Goal: Transaction & Acquisition: Purchase product/service

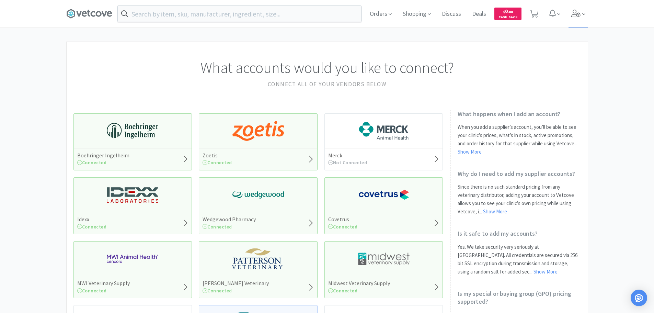
click at [576, 7] on span at bounding box center [578, 13] width 20 height 27
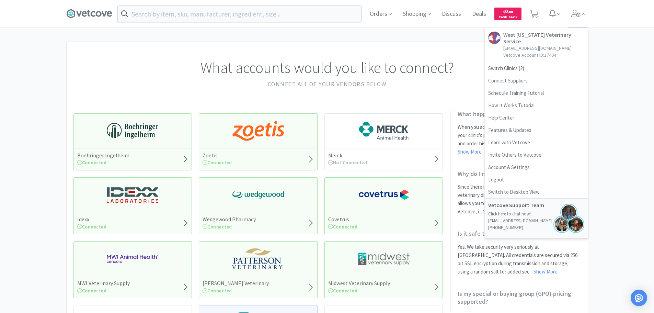
click at [624, 106] on div "What accounts would you like to connect? Connect all of your vendors below Boeh…" at bounding box center [327, 302] width 654 height 520
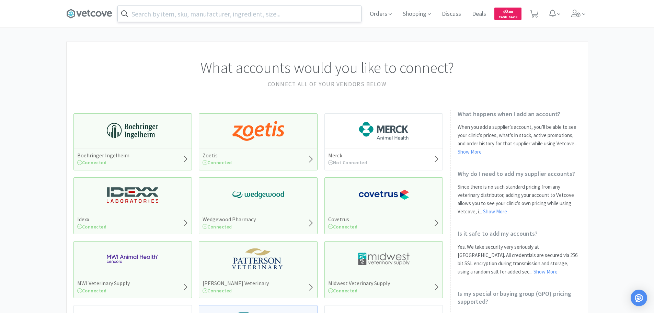
click at [227, 17] on input "text" at bounding box center [239, 14] width 243 height 16
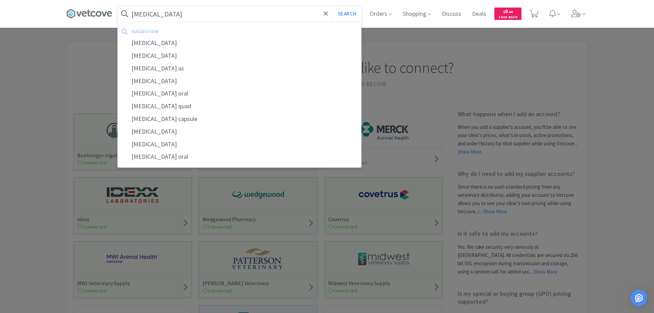
type input "[MEDICAL_DATA]"
click at [333, 6] on button "Search" at bounding box center [347, 14] width 28 height 16
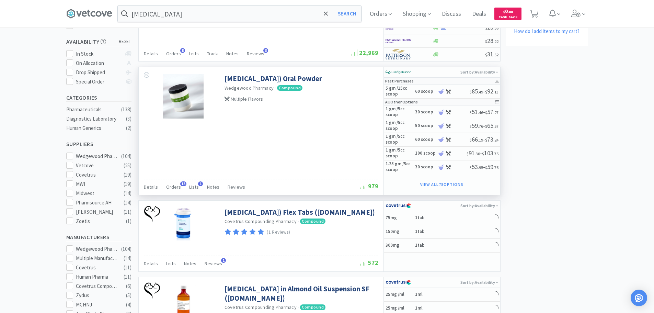
scroll to position [69, 0]
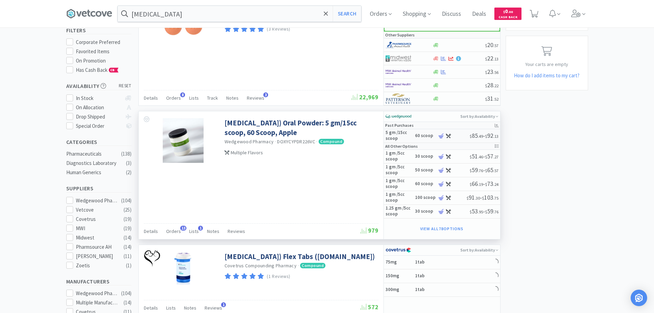
click at [410, 136] on h5 "5 gm /15cc scoop" at bounding box center [398, 136] width 27 height 12
select select "45"
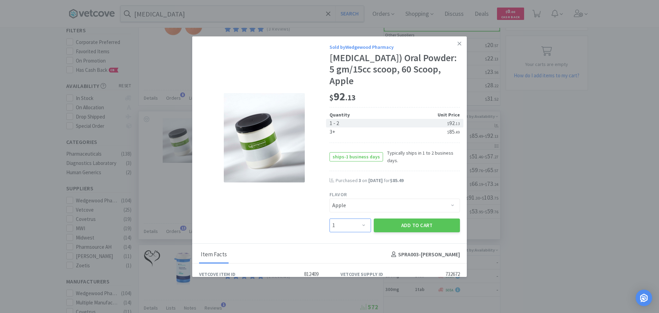
click at [349, 224] on select "Enter Quantity 1 2 3 4 5 6 7 8 9 10 11 12 13 14 15 16 17 18 19 20 Enter Quantity" at bounding box center [350, 225] width 42 height 14
select select "3"
click at [329, 218] on select "Enter Quantity 1 2 3 4 5 6 7 8 9 10 11 12 13 14 15 16 17 18 19 20 Enter Quantity" at bounding box center [350, 225] width 42 height 14
click at [419, 229] on button "Add to Cart" at bounding box center [417, 225] width 86 height 14
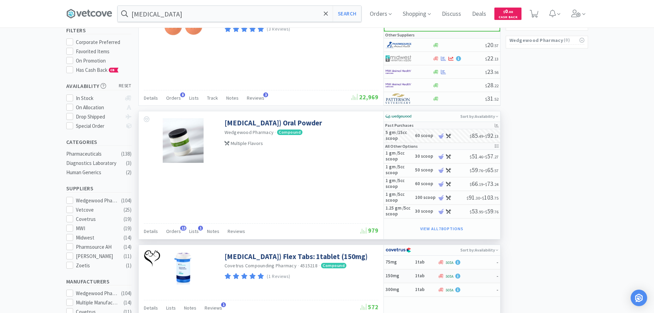
select select "3"
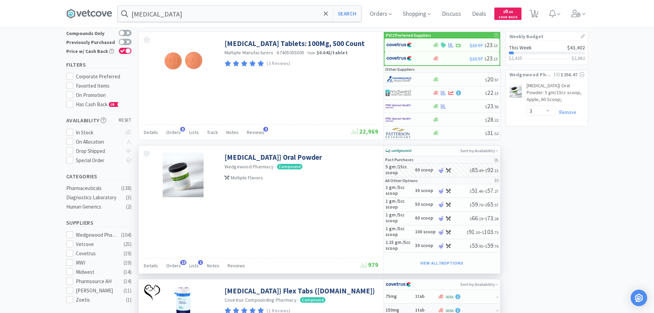
scroll to position [0, 0]
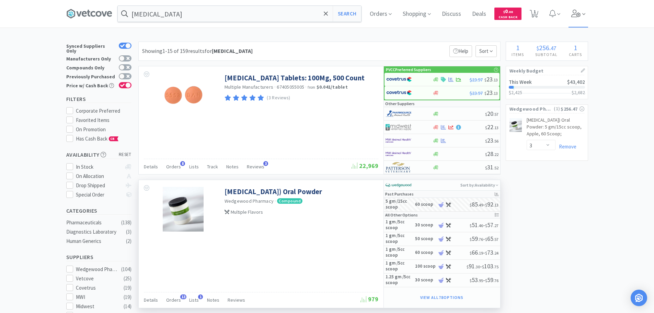
click at [578, 10] on icon at bounding box center [575, 14] width 9 height 8
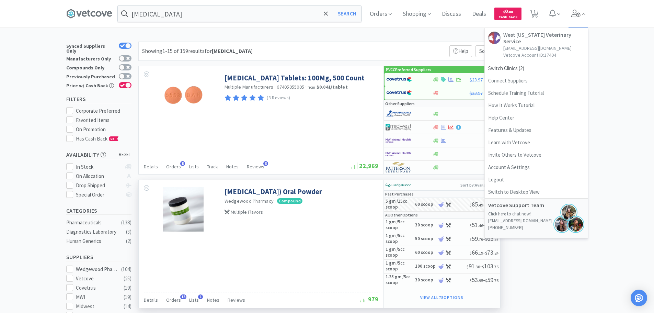
click at [578, 10] on icon at bounding box center [575, 14] width 9 height 8
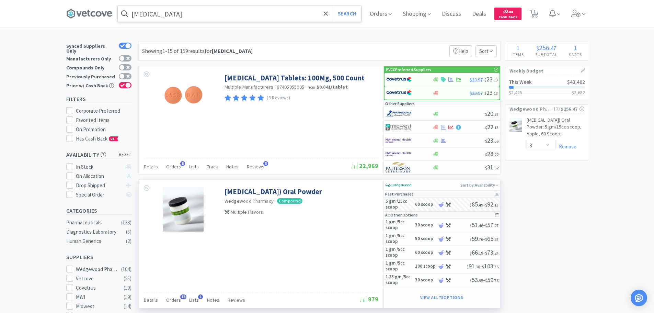
click at [183, 19] on input "[MEDICAL_DATA]" at bounding box center [239, 14] width 243 height 16
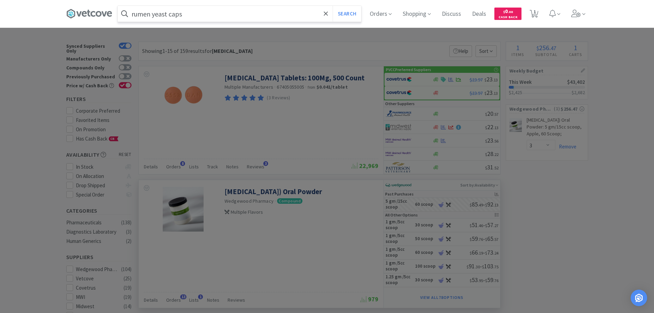
click at [333, 6] on button "Search" at bounding box center [347, 14] width 28 height 16
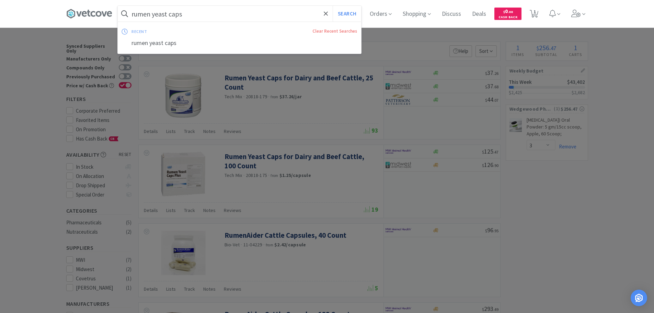
click at [206, 8] on input "rumen yeast caps" at bounding box center [239, 14] width 243 height 16
click at [187, 47] on div "srp klebsiella" at bounding box center [239, 43] width 243 height 13
type input "srp klebsiella"
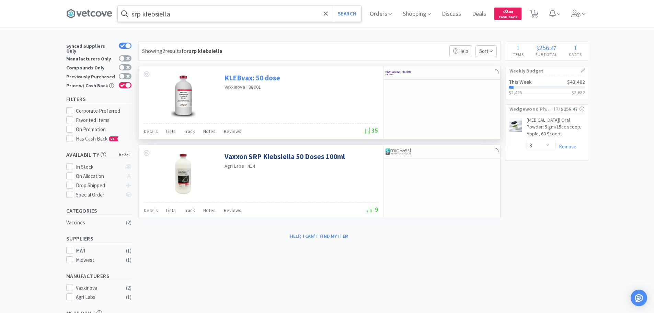
click at [269, 75] on link "KLEBvax: 50 dose" at bounding box center [252, 77] width 56 height 9
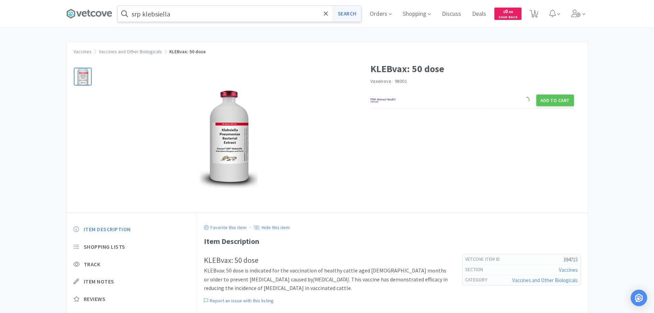
click at [341, 15] on button "Search" at bounding box center [347, 14] width 28 height 16
select select "3"
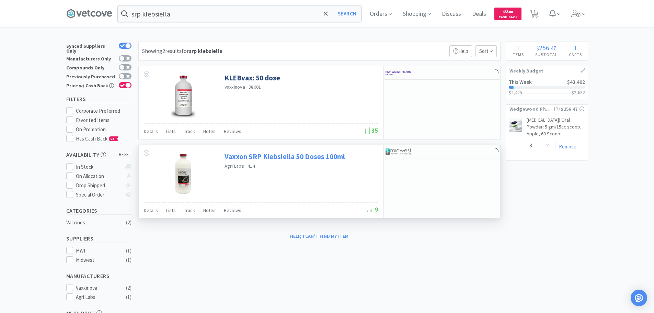
click at [281, 157] on link "Vaxxon SRP Klebsiella 50 Doses 100ml" at bounding box center [284, 156] width 120 height 9
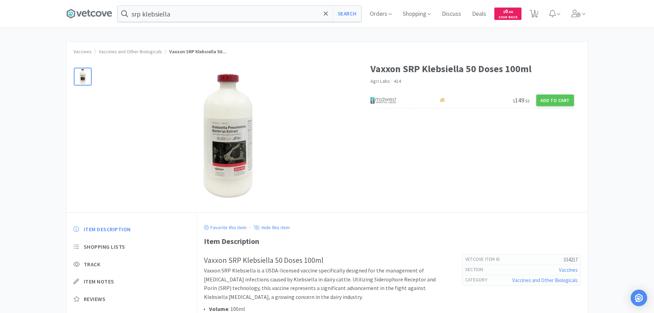
click at [185, 3] on div "srp klebsiella Search Orders Shopping Discuss Discuss Deals Deals $ 0 . 00 Cash…" at bounding box center [327, 13] width 522 height 27
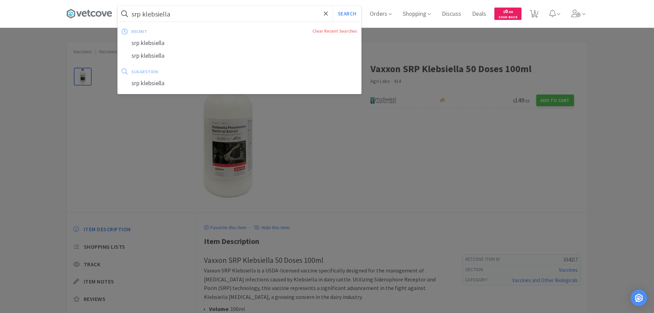
click at [189, 11] on input "srp klebsiella" at bounding box center [239, 14] width 243 height 16
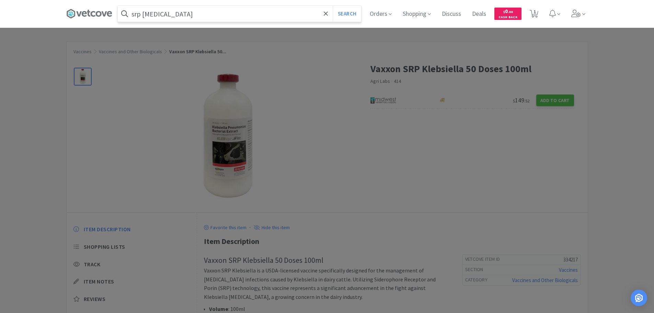
type input "srp [MEDICAL_DATA]"
click at [333, 6] on button "Search" at bounding box center [347, 14] width 28 height 16
select select "3"
